Goal: Communication & Community: Share content

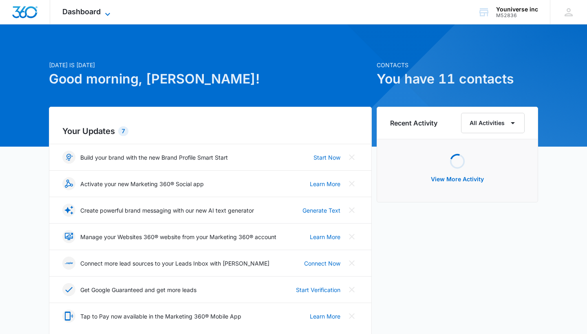
click at [83, 10] on span "Dashboard" at bounding box center [81, 11] width 38 height 9
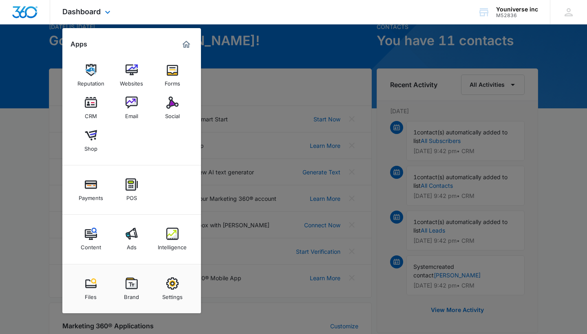
scroll to position [35, 0]
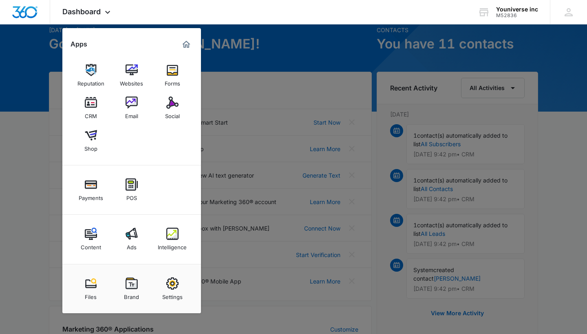
click at [348, 49] on div at bounding box center [293, 167] width 587 height 334
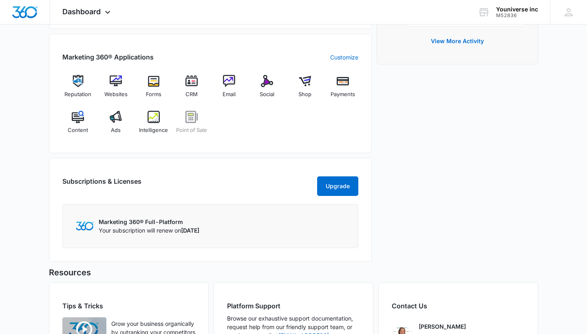
scroll to position [309, 0]
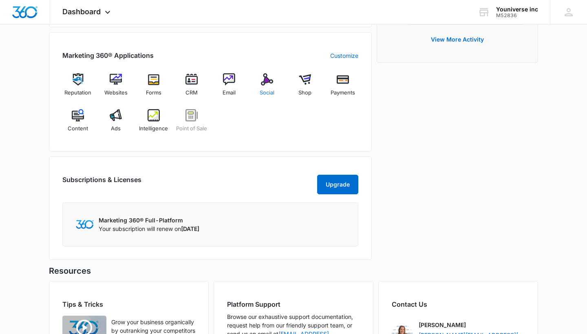
click at [259, 74] on div "Social" at bounding box center [267, 87] width 31 height 29
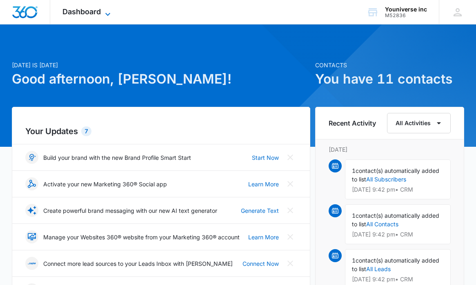
click at [92, 12] on span "Dashboard" at bounding box center [81, 11] width 38 height 9
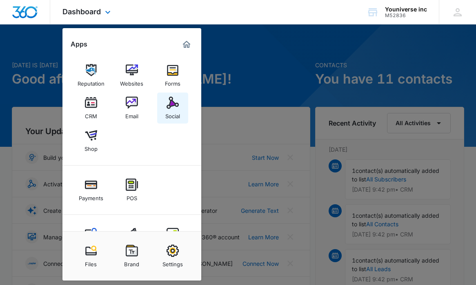
click at [172, 108] on img at bounding box center [172, 103] width 12 height 12
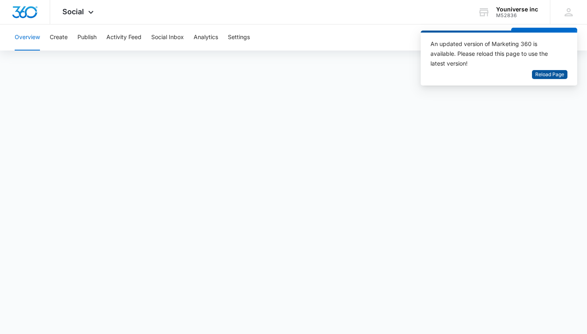
click at [553, 75] on span "Reload Page" at bounding box center [549, 75] width 29 height 8
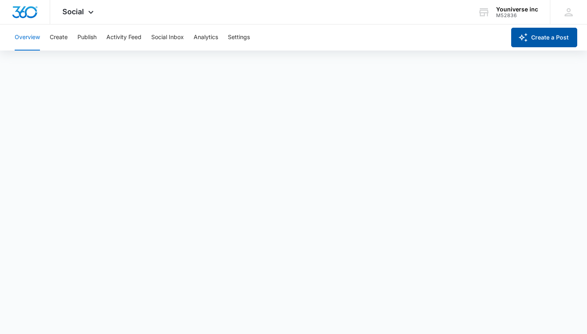
click at [532, 38] on button "Create a Post" at bounding box center [544, 38] width 66 height 20
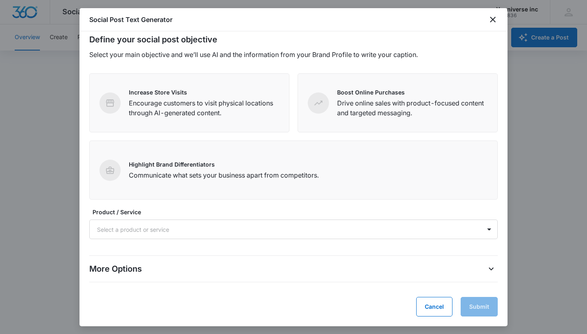
scroll to position [8, 0]
click at [490, 21] on icon "close" at bounding box center [493, 20] width 10 height 10
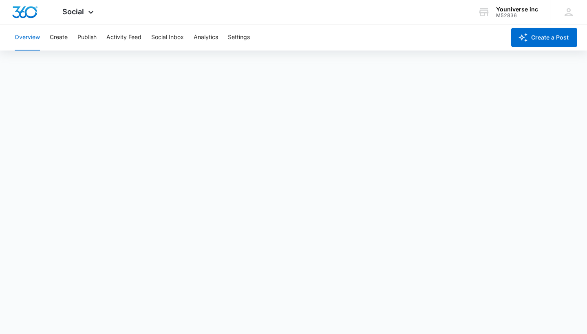
scroll to position [0, 0]
click at [89, 35] on button "Publish" at bounding box center [86, 37] width 19 height 26
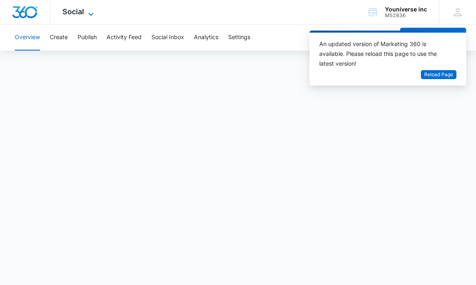
click at [75, 14] on span "Social" at bounding box center [73, 11] width 22 height 9
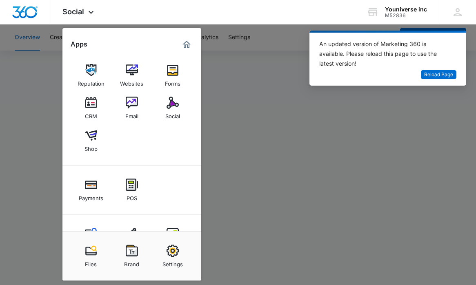
click at [246, 138] on div at bounding box center [238, 142] width 476 height 285
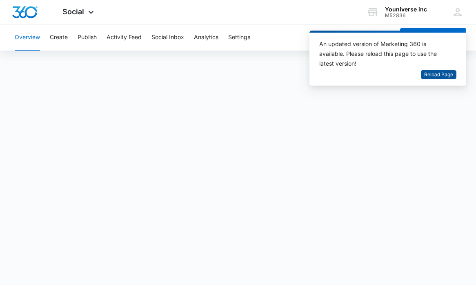
click at [431, 76] on span "Reload Page" at bounding box center [438, 75] width 29 height 8
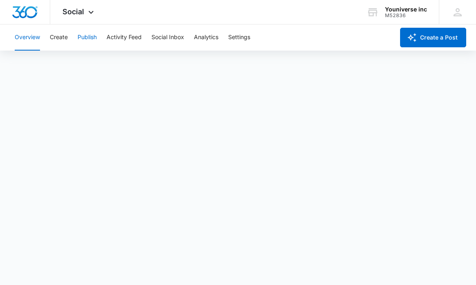
click at [89, 39] on button "Publish" at bounding box center [86, 37] width 19 height 26
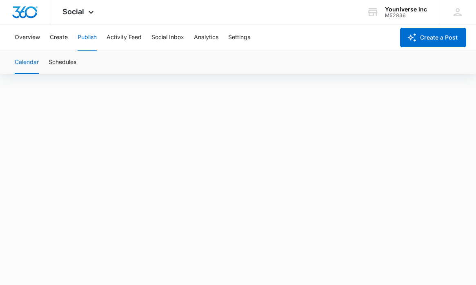
scroll to position [6, 0]
click at [64, 41] on button "Create" at bounding box center [59, 37] width 18 height 26
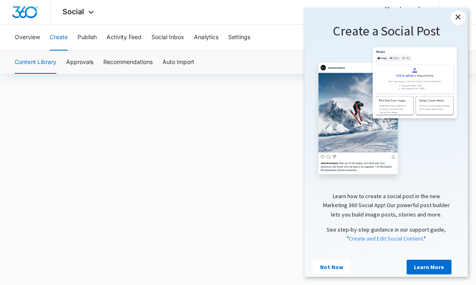
click at [457, 13] on link "×" at bounding box center [457, 18] width 15 height 15
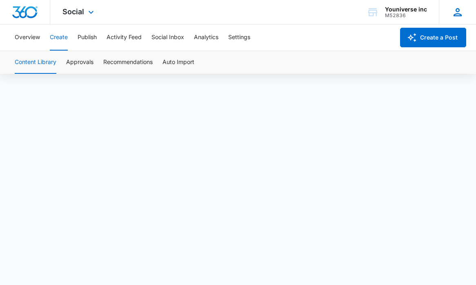
scroll to position [6, 0]
click at [30, 33] on button "Overview" at bounding box center [27, 37] width 25 height 26
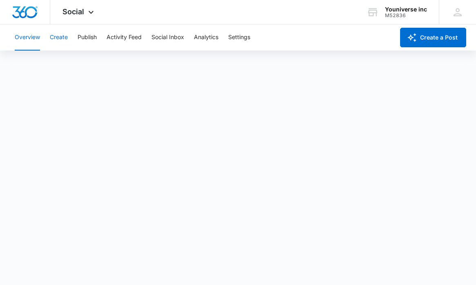
click at [59, 36] on button "Create" at bounding box center [59, 37] width 18 height 26
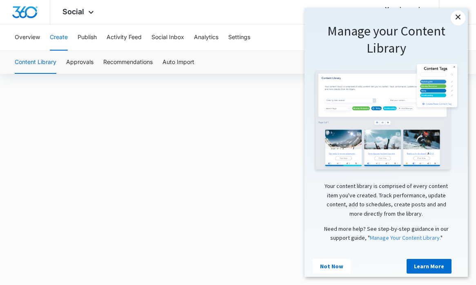
click at [461, 18] on link "×" at bounding box center [457, 18] width 15 height 15
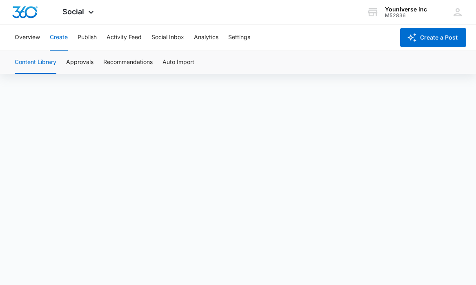
scroll to position [6, 0]
click at [20, 11] on img "Dashboard" at bounding box center [25, 12] width 26 height 12
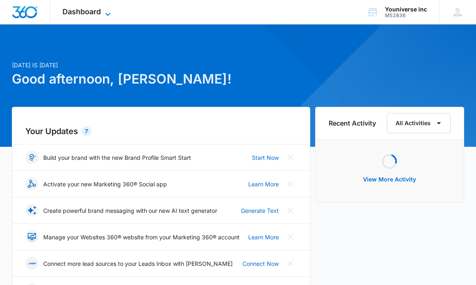
click at [91, 14] on span "Dashboard" at bounding box center [81, 11] width 38 height 9
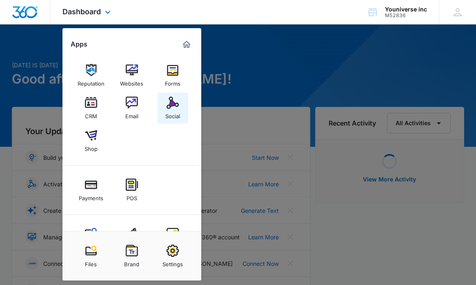
click at [169, 107] on img at bounding box center [172, 103] width 12 height 12
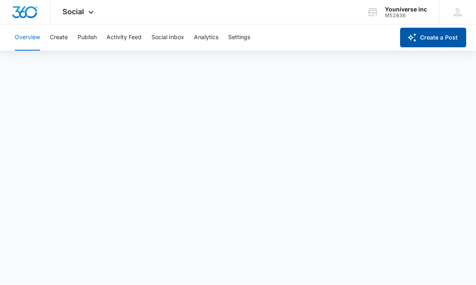
click at [445, 35] on button "Create a Post" at bounding box center [433, 38] width 66 height 20
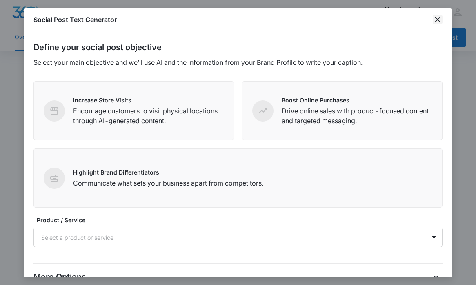
click at [440, 18] on icon "close" at bounding box center [437, 20] width 10 height 10
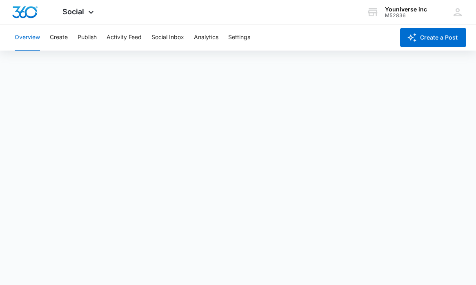
scroll to position [2, 0]
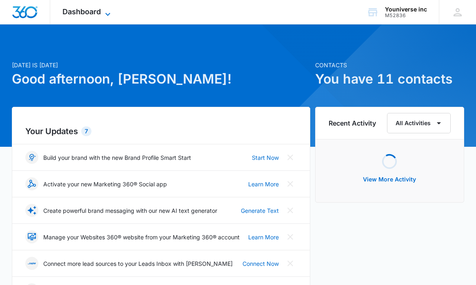
click at [85, 11] on span "Dashboard" at bounding box center [81, 11] width 38 height 9
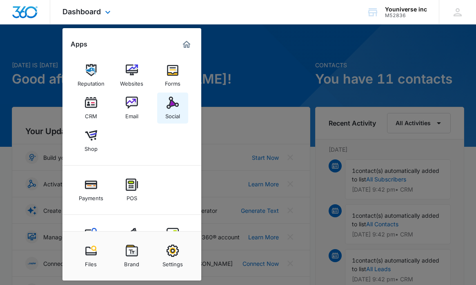
click at [170, 100] on img at bounding box center [172, 103] width 12 height 12
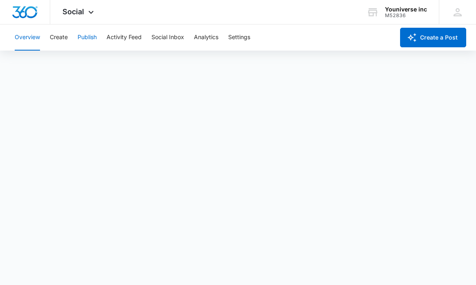
click at [89, 40] on button "Publish" at bounding box center [86, 37] width 19 height 26
